Goal: Navigation & Orientation: Find specific page/section

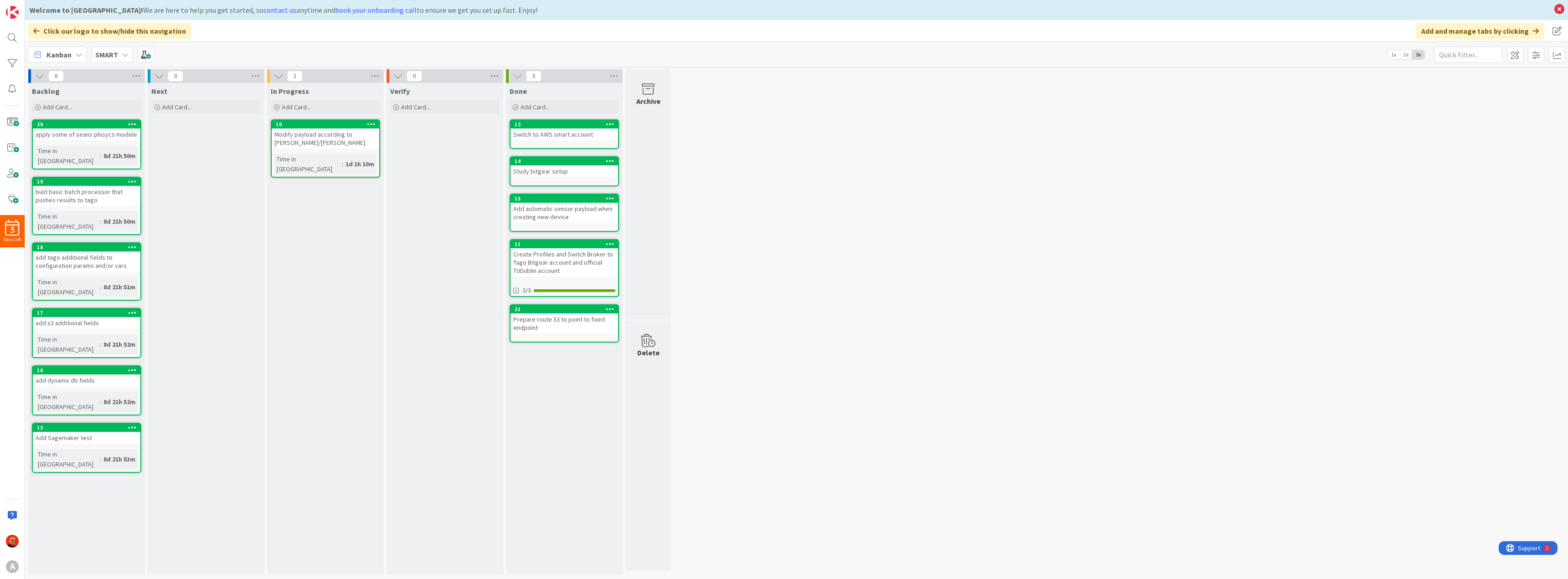
click at [110, 48] on div "SMART" at bounding box center [111, 55] width 42 height 16
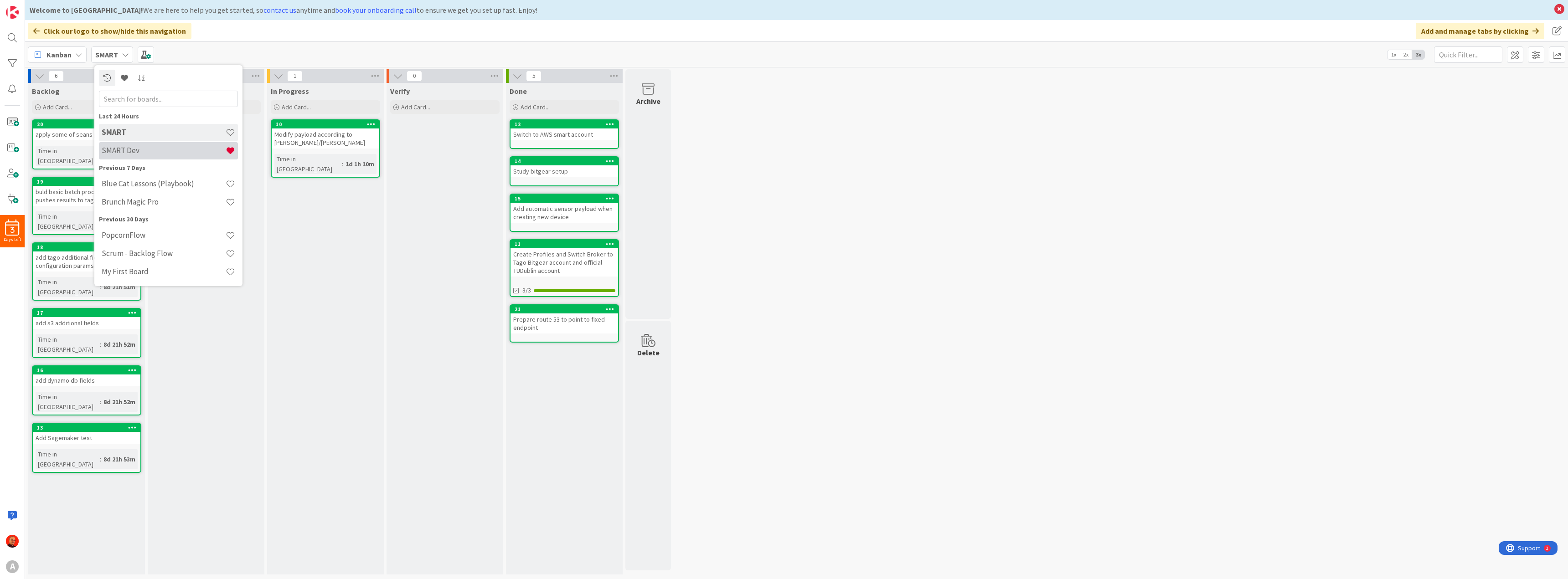
click at [148, 151] on h4 "SMART Dev" at bounding box center [163, 150] width 124 height 9
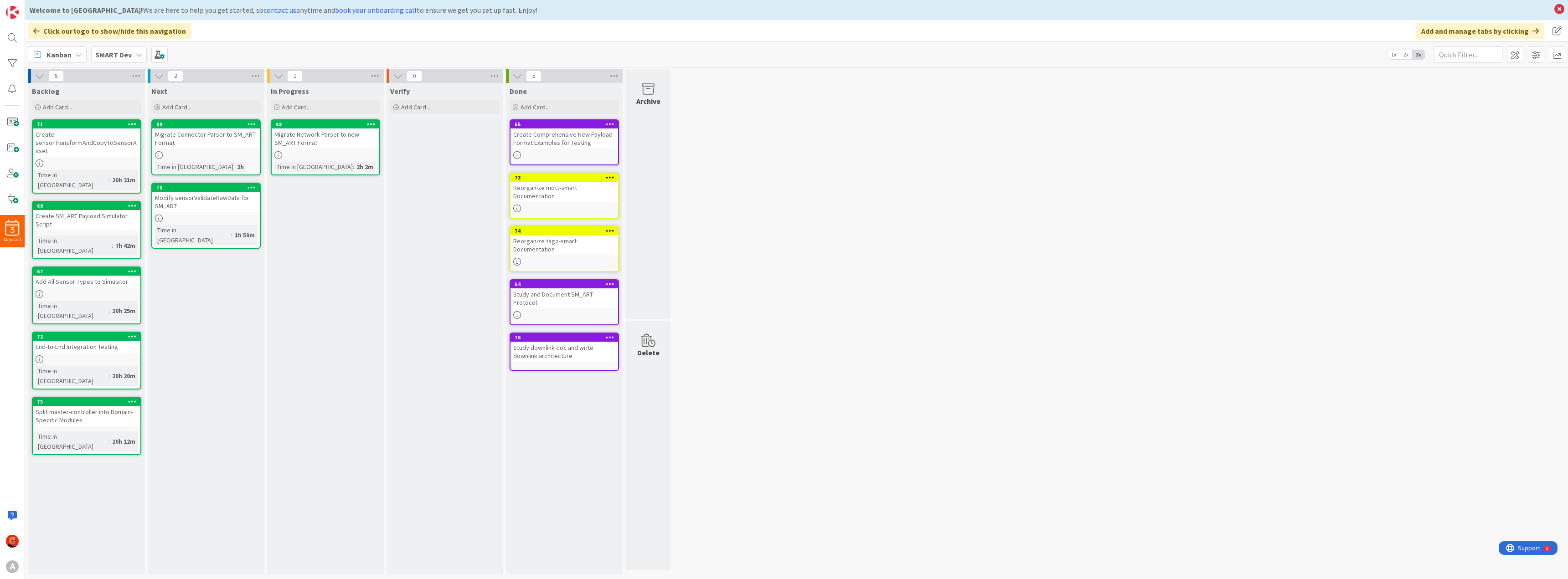
click at [126, 55] on b "SMART Dev" at bounding box center [113, 55] width 37 height 9
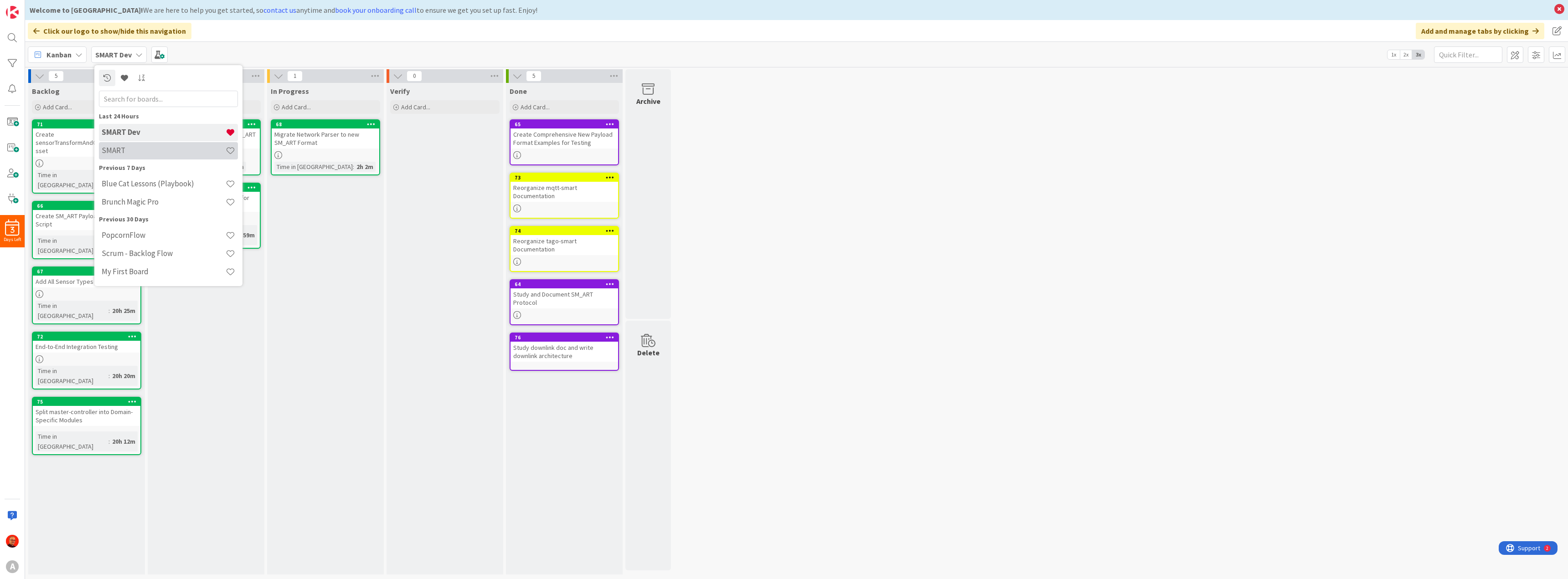
click at [130, 146] on h4 "SMART" at bounding box center [163, 150] width 124 height 9
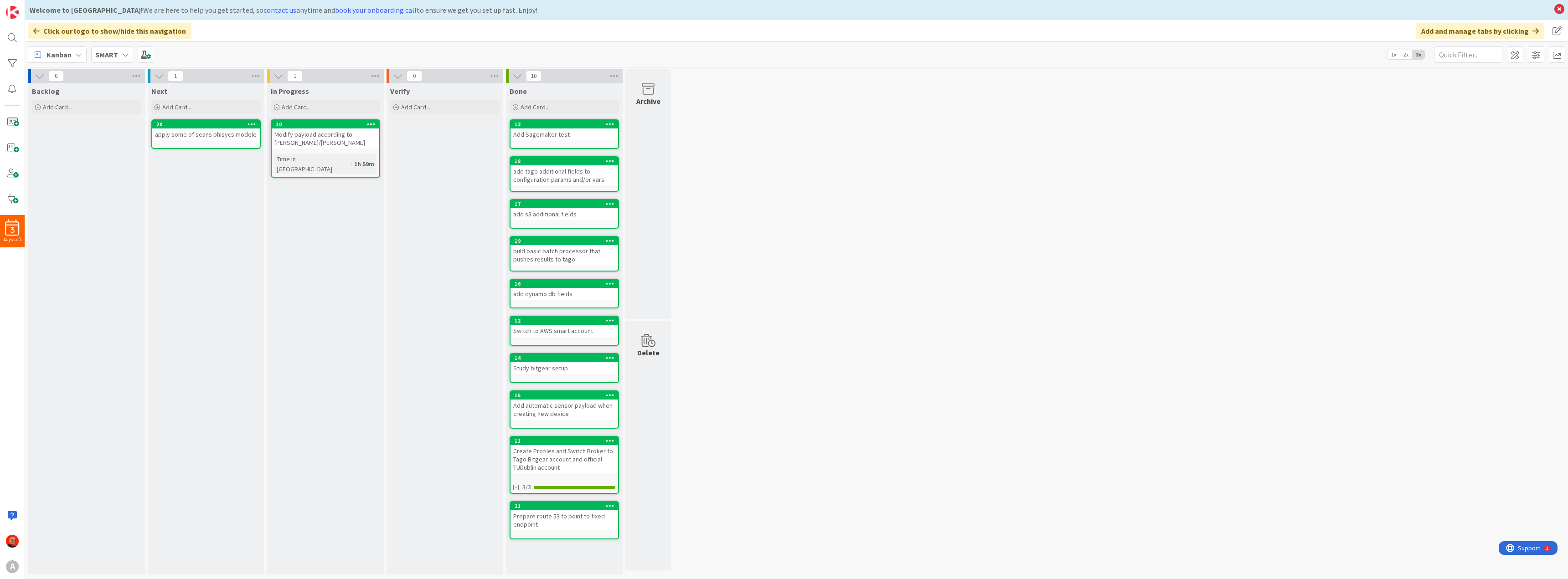
click at [112, 57] on b "SMART" at bounding box center [106, 55] width 22 height 9
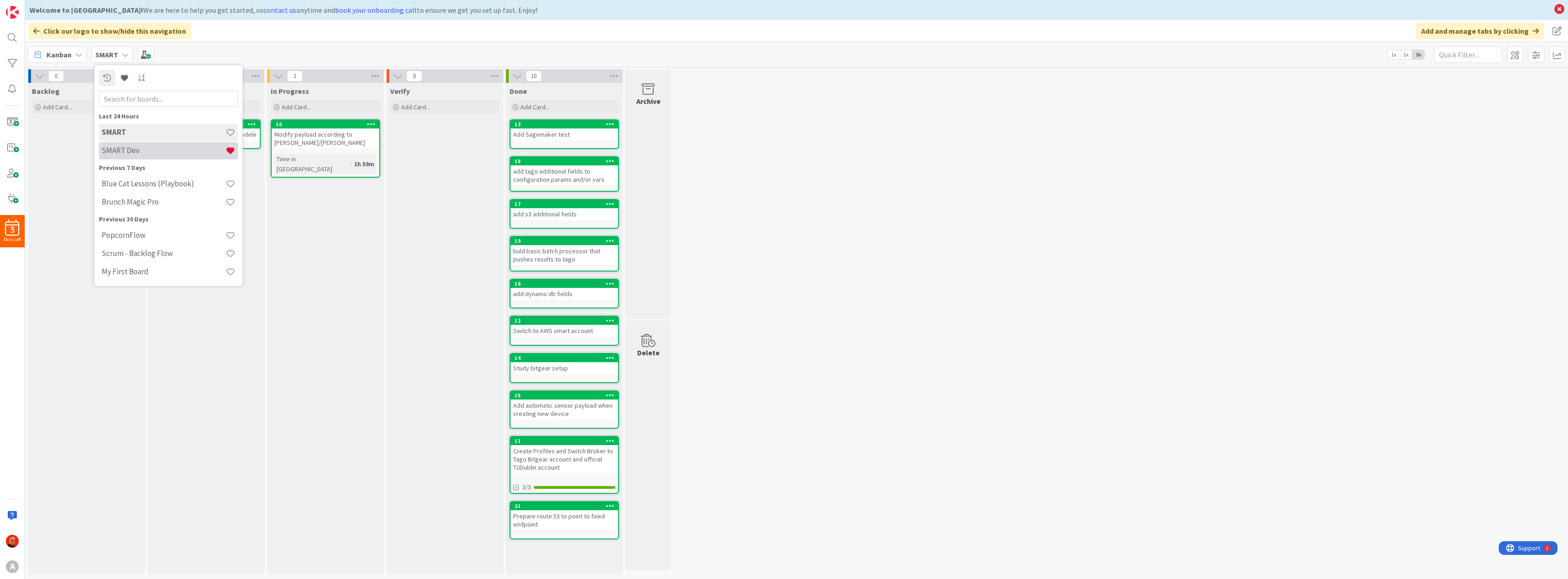
click at [131, 148] on h4 "SMART Dev" at bounding box center [163, 150] width 124 height 9
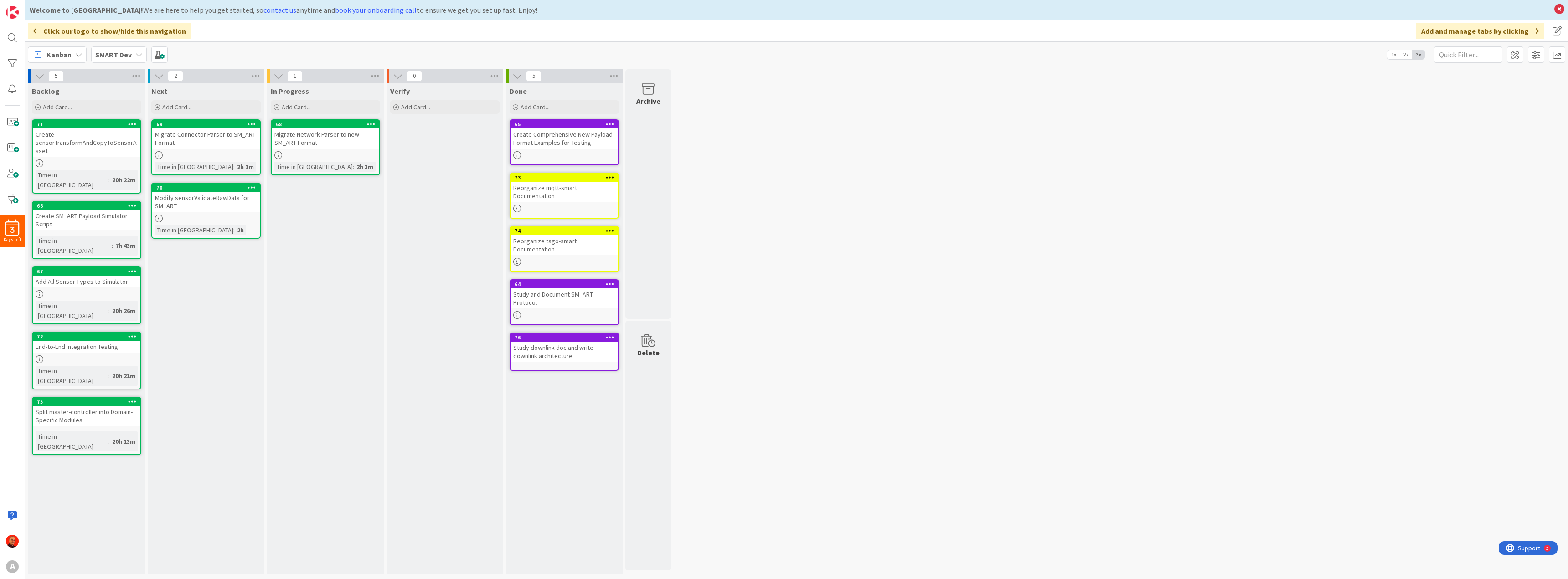
click at [351, 282] on div "In Progress Add Card... 68 Migrate Network Parser to new SM_ART Format Time in …" at bounding box center [325, 329] width 117 height 492
